Goal: Check status: Check status

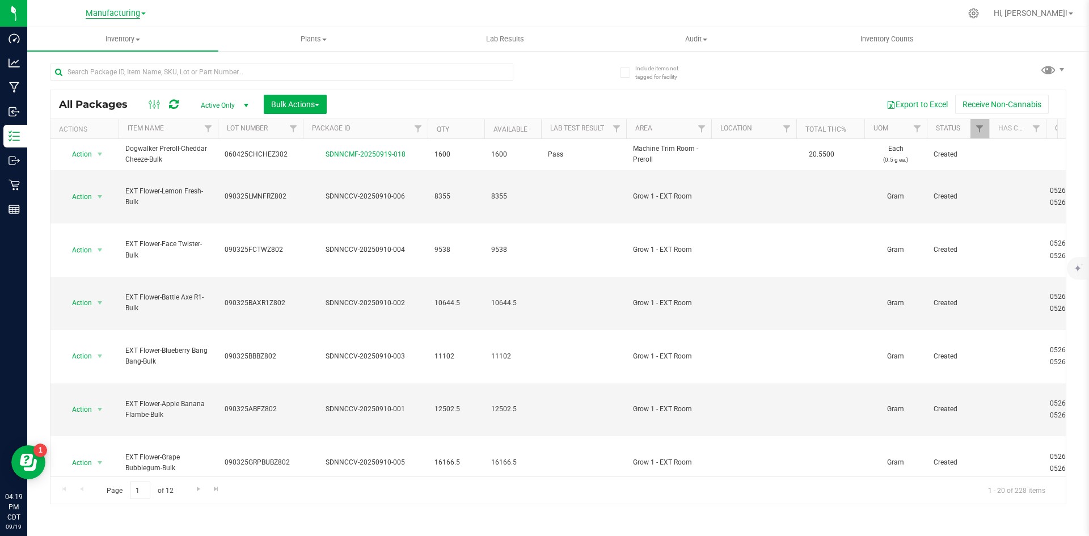
click at [130, 15] on span "Manufacturing" at bounding box center [113, 14] width 54 height 10
click at [127, 49] on link "Manufacturing" at bounding box center [116, 55] width 166 height 15
click at [703, 123] on link "Filter" at bounding box center [702, 128] width 19 height 19
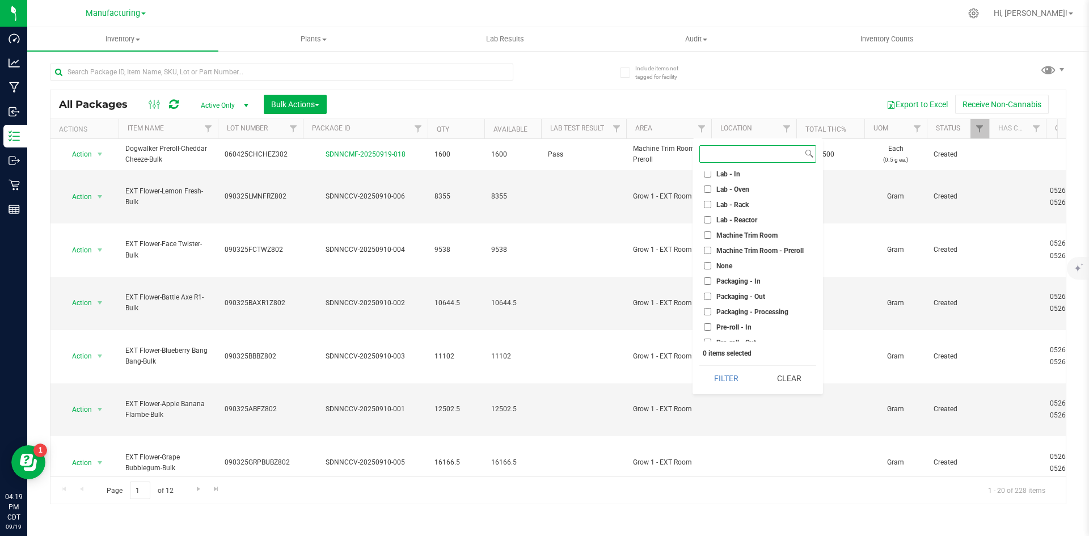
scroll to position [317, 0]
click at [757, 195] on span "Packaging - Out" at bounding box center [740, 198] width 49 height 7
click at [711, 195] on input "Packaging - Out" at bounding box center [707, 197] width 7 height 7
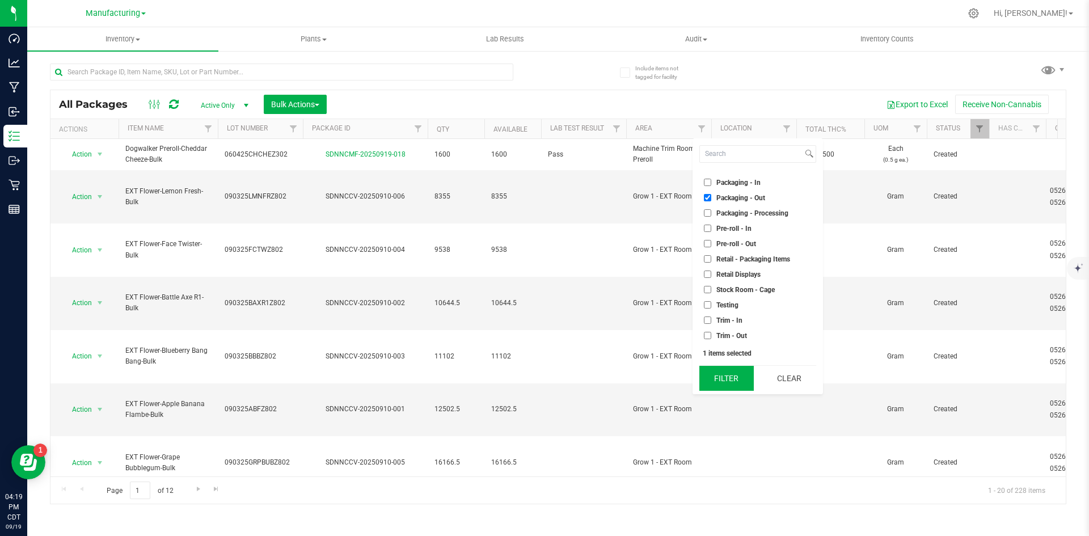
click at [725, 375] on button "Filter" at bounding box center [726, 378] width 54 height 25
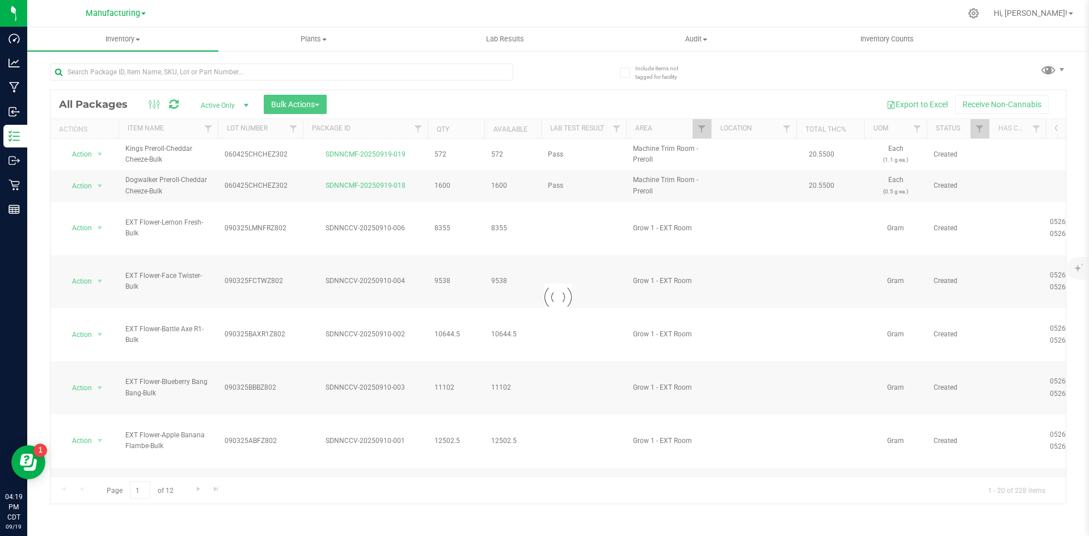
checkbox input "true"
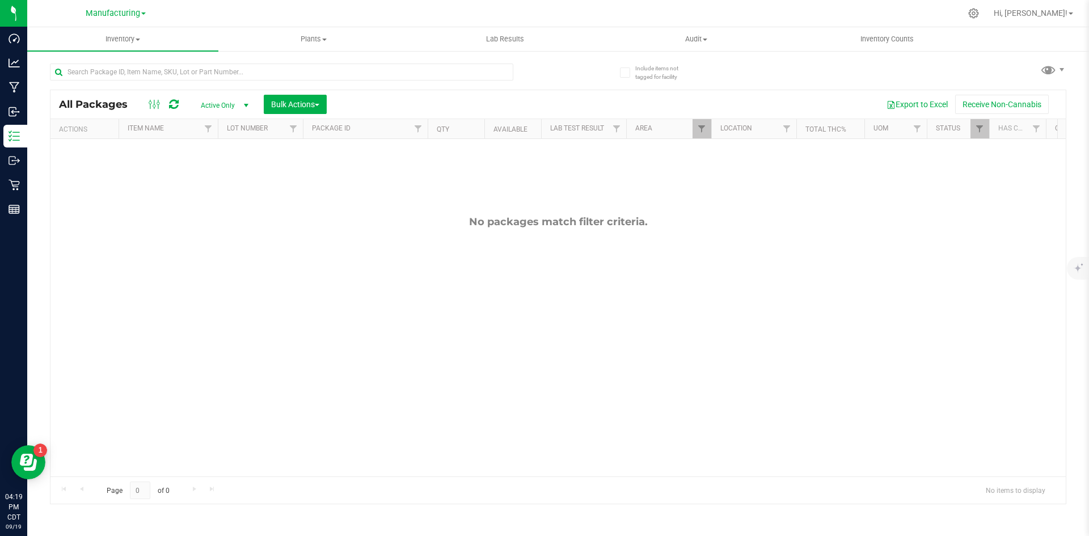
click at [487, 128] on div at bounding box center [484, 129] width 5 height 20
click at [705, 127] on span "Filter" at bounding box center [701, 128] width 9 height 9
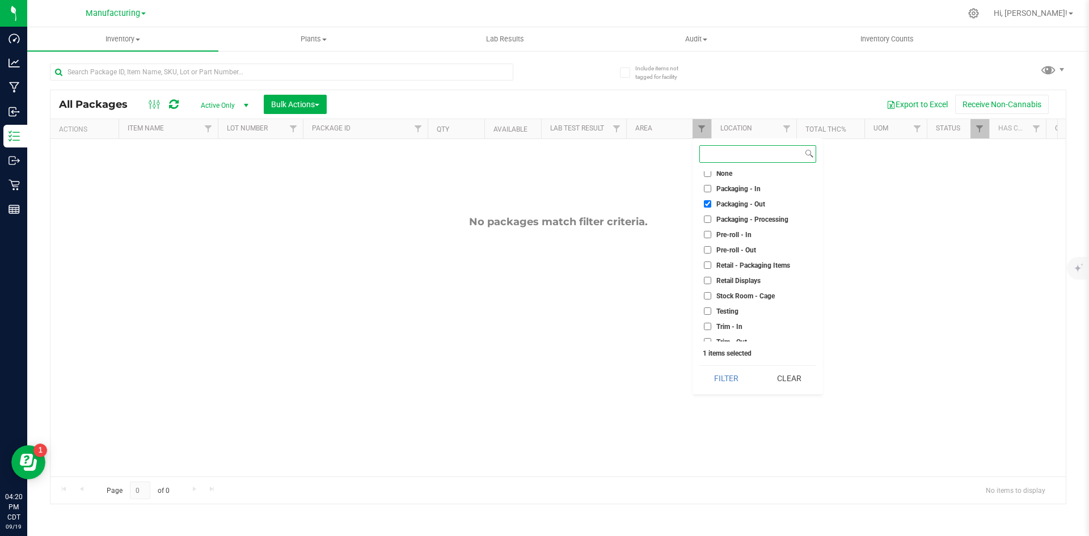
scroll to position [317, 0]
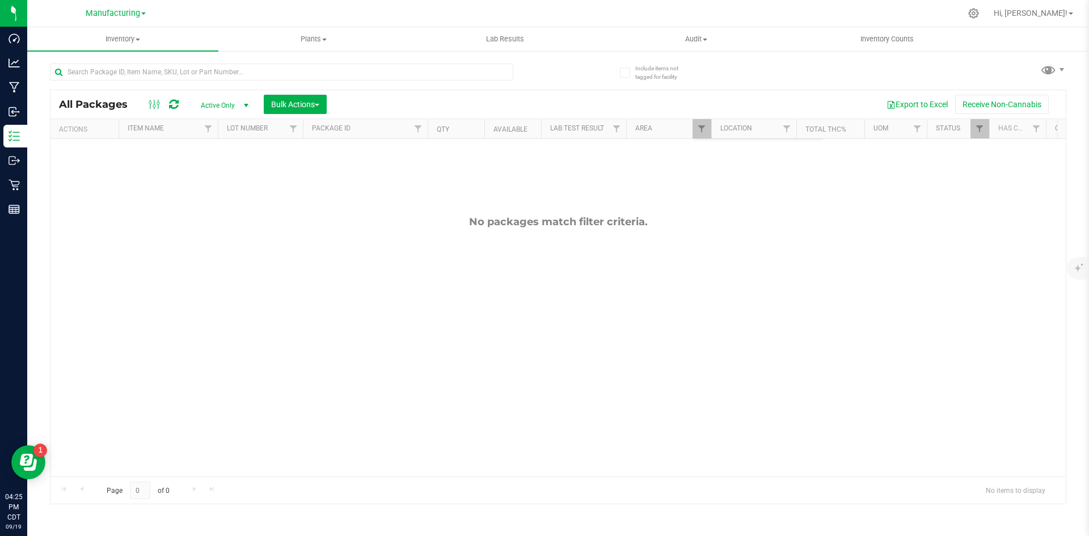
click at [442, 200] on div "No packages match filter criteria." at bounding box center [557, 346] width 1015 height 414
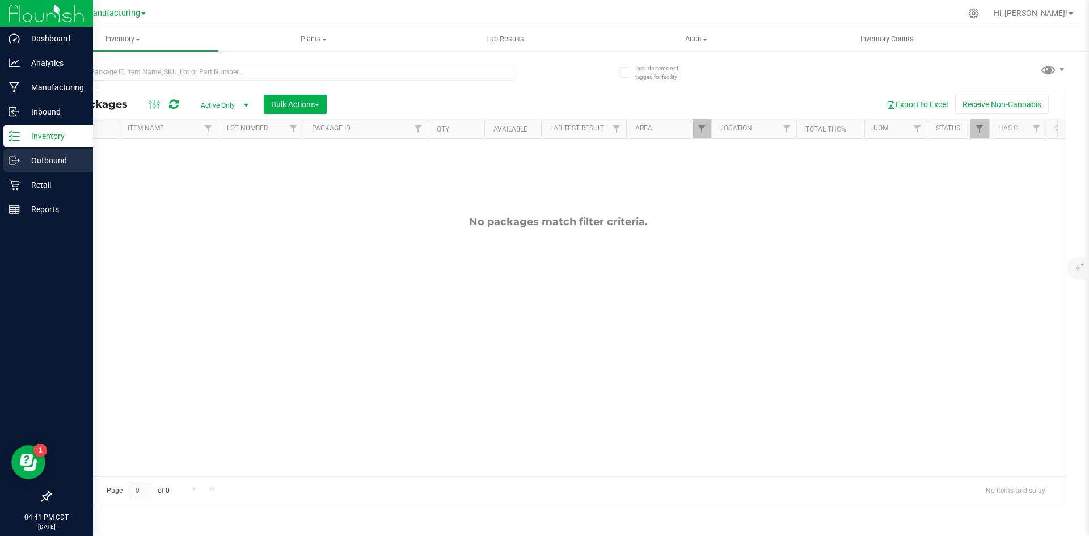
click at [18, 163] on icon at bounding box center [14, 160] width 11 height 11
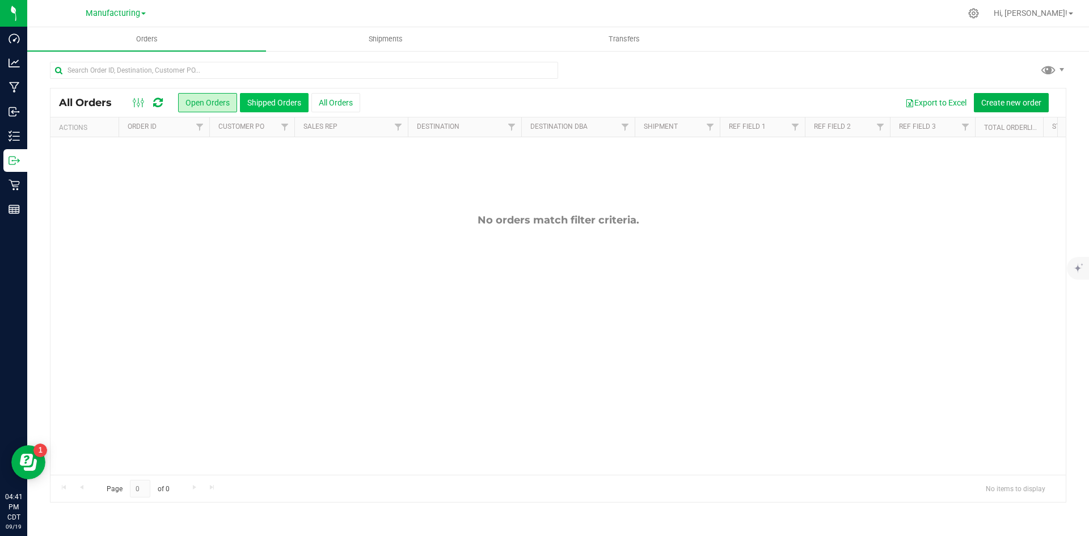
click at [260, 103] on button "Shipped Orders" at bounding box center [274, 102] width 69 height 19
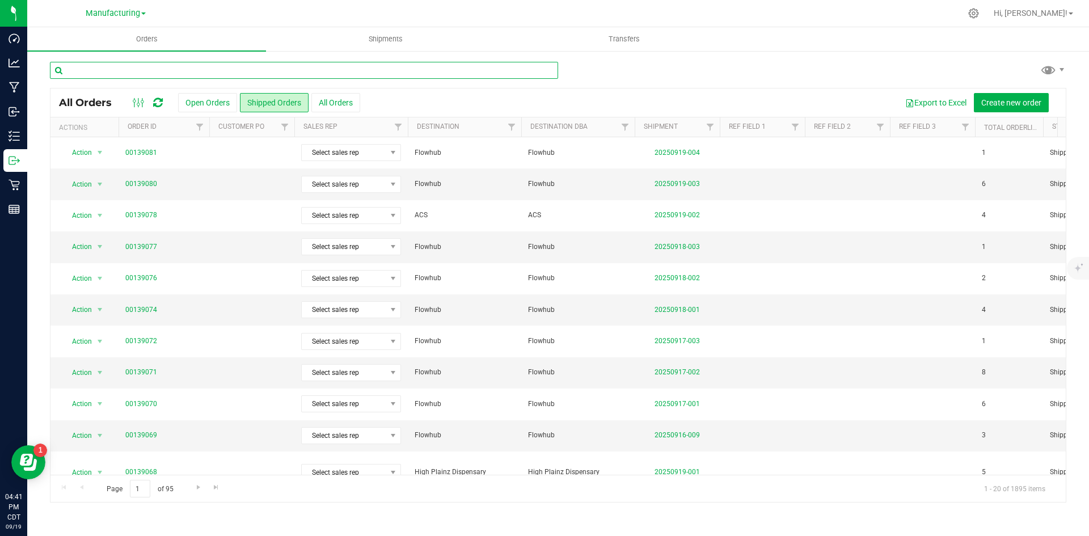
click at [157, 71] on input "text" at bounding box center [304, 70] width 508 height 17
paste input "041625FCTWZ402"
type input "041625FCTWZ402"
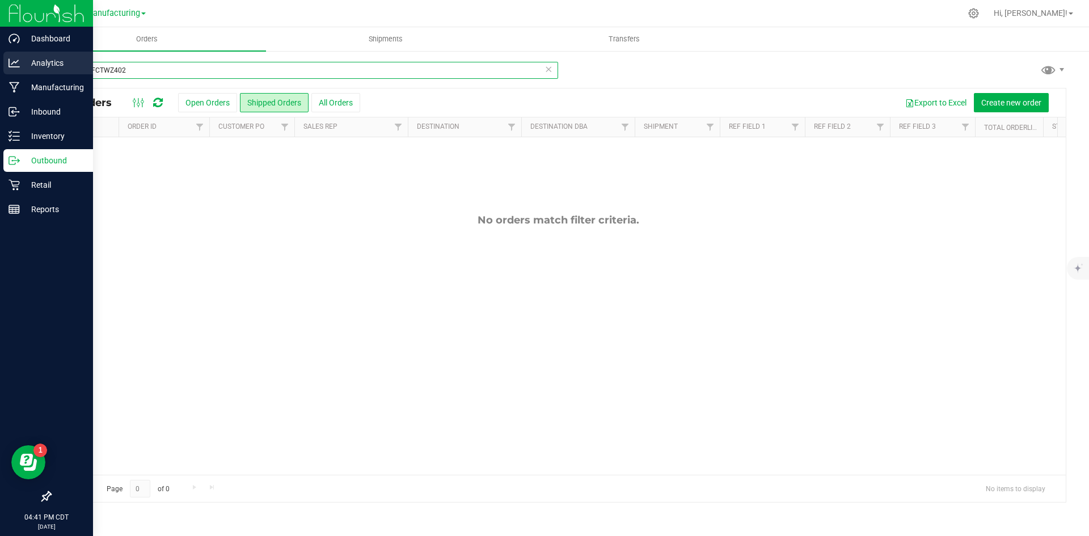
drag, startPoint x: 186, startPoint y: 69, endPoint x: 0, endPoint y: 73, distance: 186.1
click at [0, 73] on div "Dashboard Analytics Manufacturing Inbound Inventory Outbound Retail Reports 04:…" at bounding box center [544, 268] width 1089 height 536
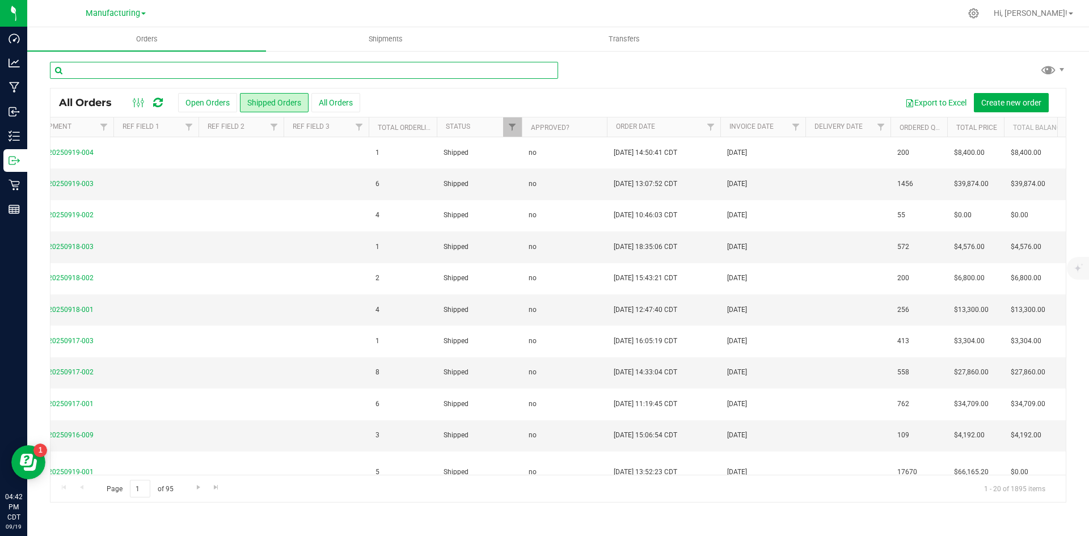
scroll to position [0, 619]
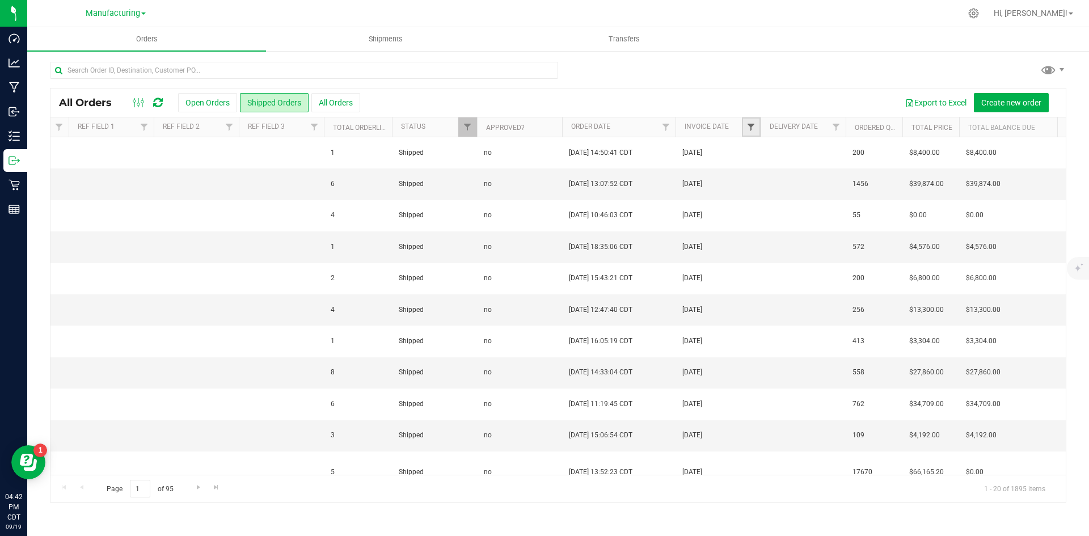
click at [751, 126] on span "Filter" at bounding box center [750, 127] width 9 height 9
click at [852, 198] on span "select" at bounding box center [856, 195] width 9 height 9
click at [854, 192] on span "select" at bounding box center [856, 195] width 9 height 9
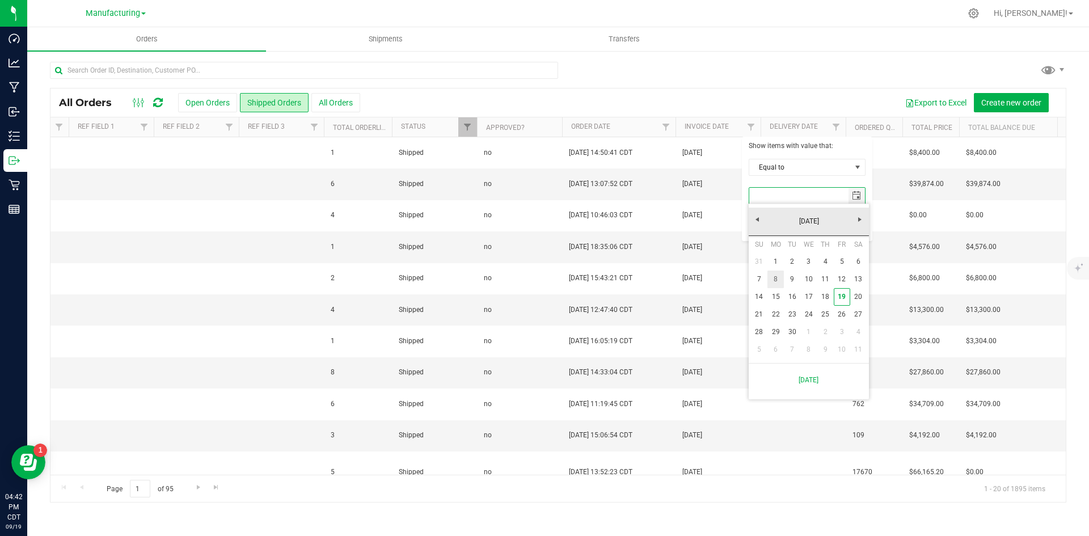
click at [774, 276] on link "8" at bounding box center [775, 280] width 16 height 18
type input "[DATE]"
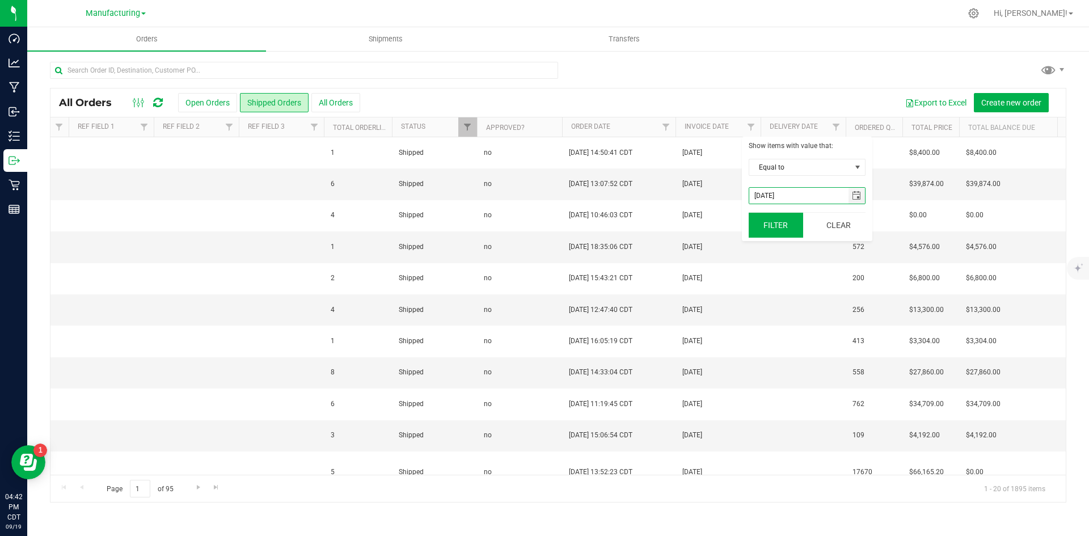
click at [786, 227] on button "Filter" at bounding box center [776, 225] width 54 height 25
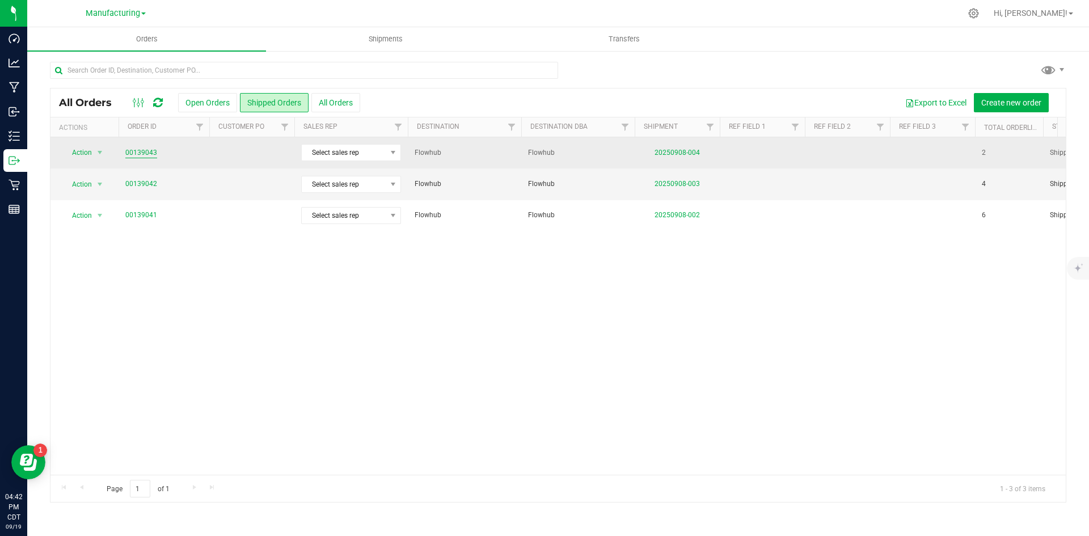
click at [145, 151] on link "00139043" at bounding box center [141, 152] width 32 height 11
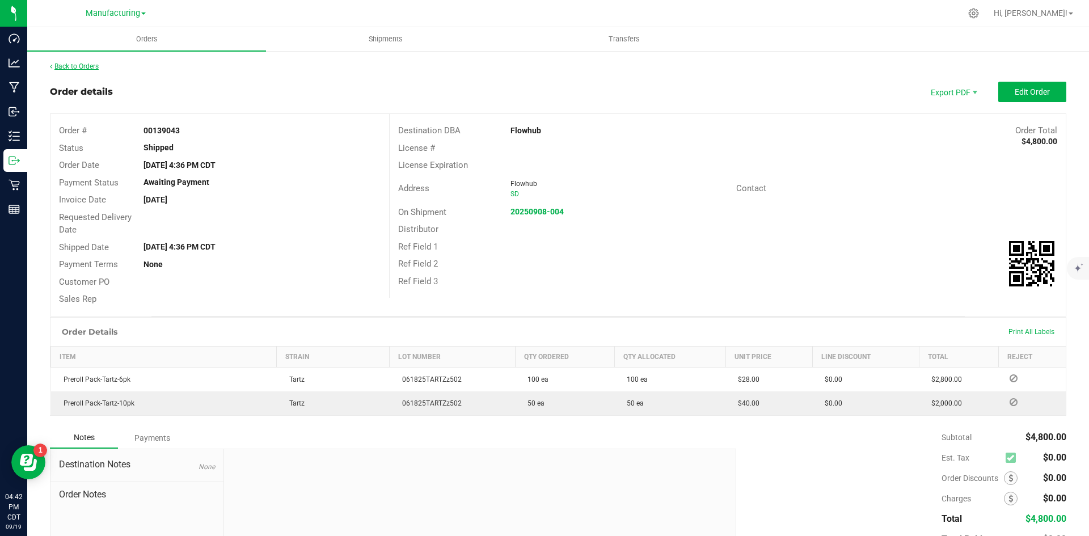
click at [65, 67] on link "Back to Orders" at bounding box center [74, 66] width 49 height 8
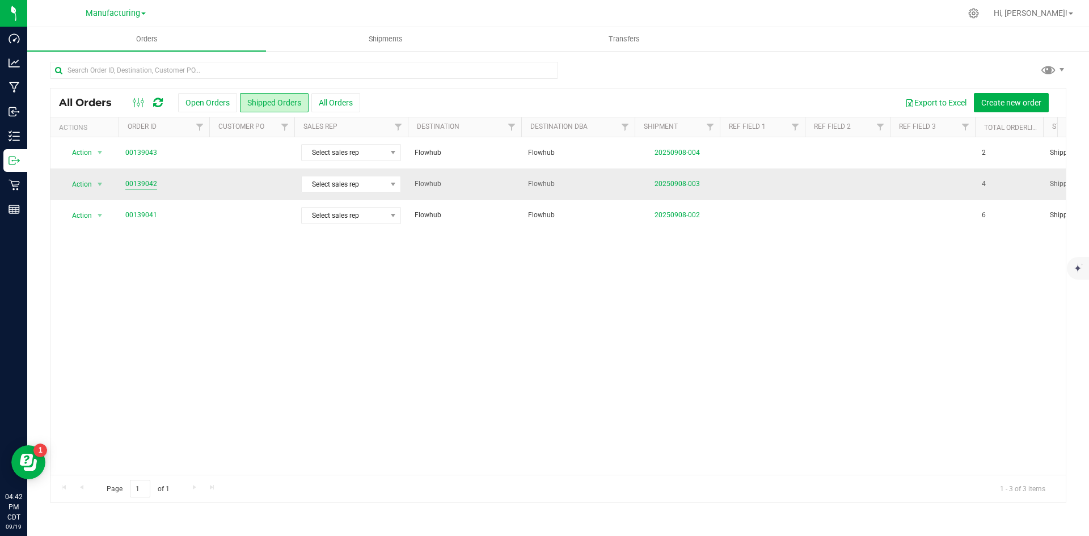
click at [136, 182] on link "00139042" at bounding box center [141, 184] width 32 height 11
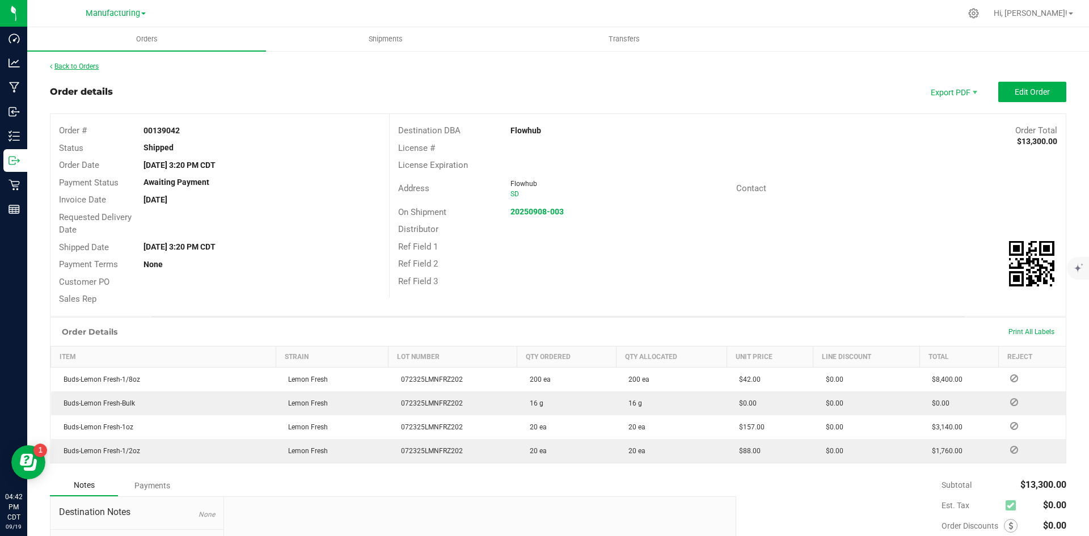
click at [86, 68] on link "Back to Orders" at bounding box center [74, 66] width 49 height 8
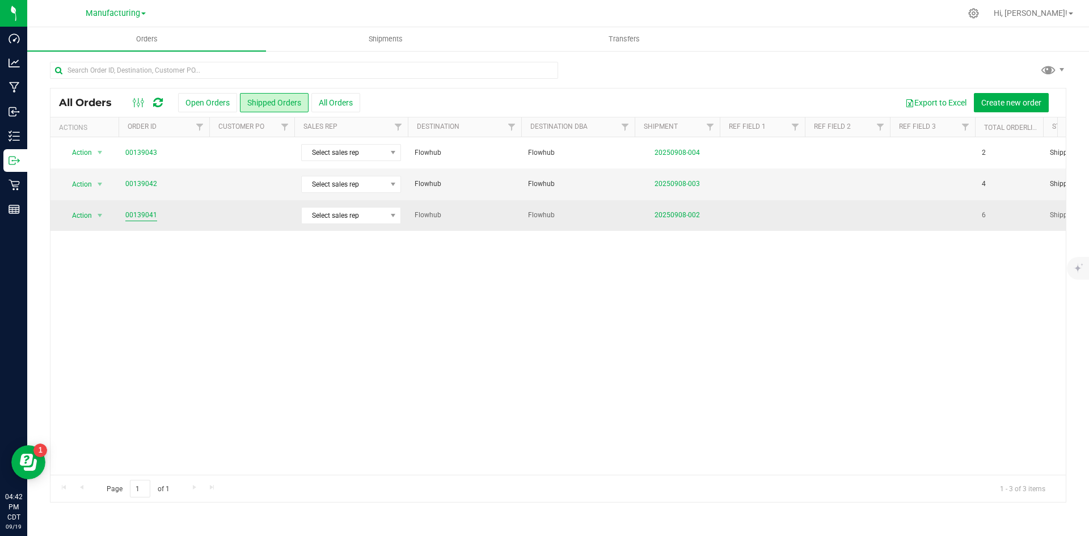
click at [136, 215] on link "00139041" at bounding box center [141, 215] width 32 height 11
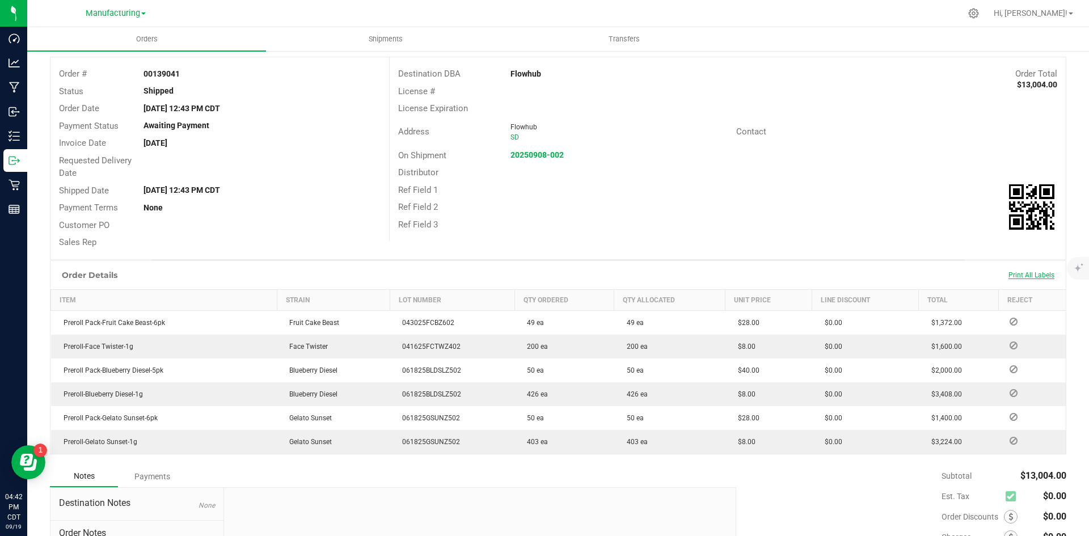
click at [1022, 275] on span "Print All Labels" at bounding box center [1032, 275] width 46 height 8
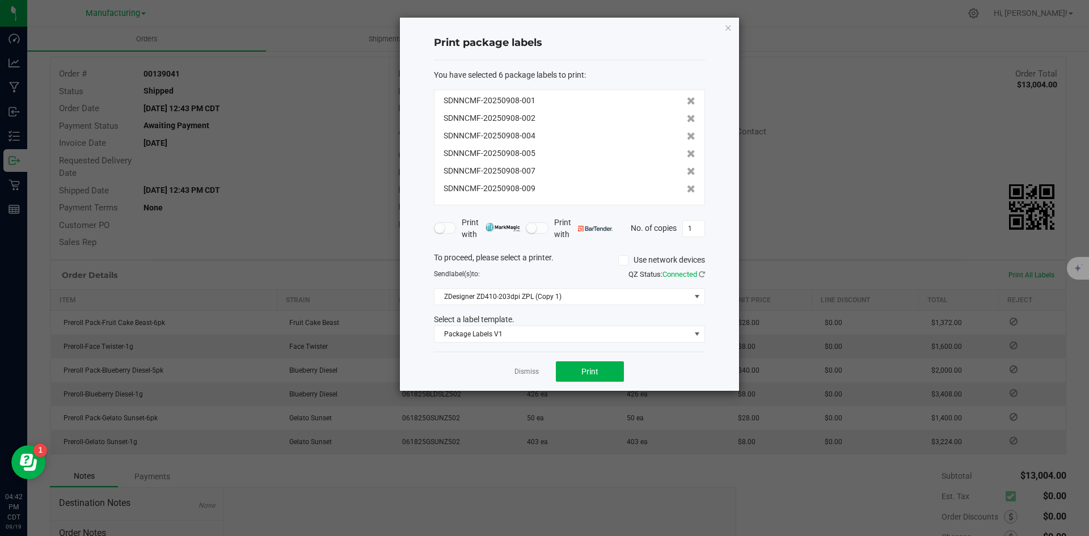
click at [592, 359] on div "Dismiss Print" at bounding box center [569, 371] width 271 height 39
click at [593, 368] on span "Print" at bounding box center [589, 371] width 17 height 9
